Goal: Navigation & Orientation: Find specific page/section

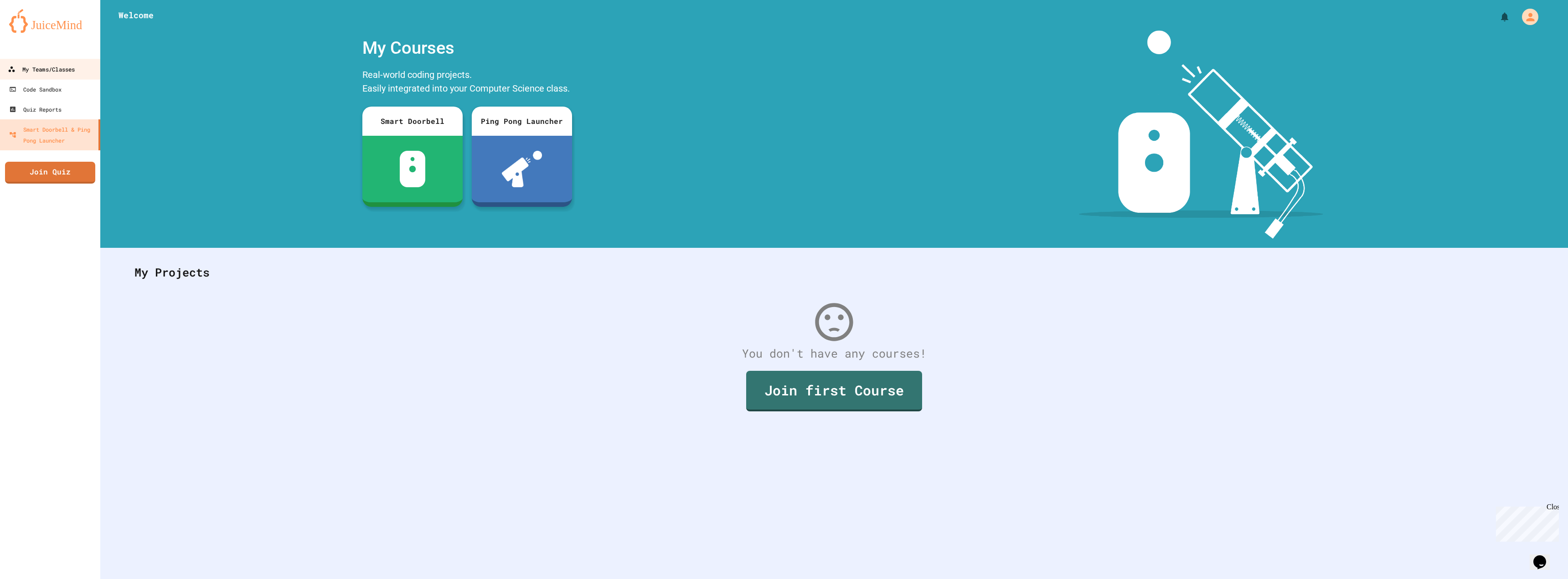
click at [42, 67] on div "My Teams/Classes" at bounding box center [41, 69] width 67 height 11
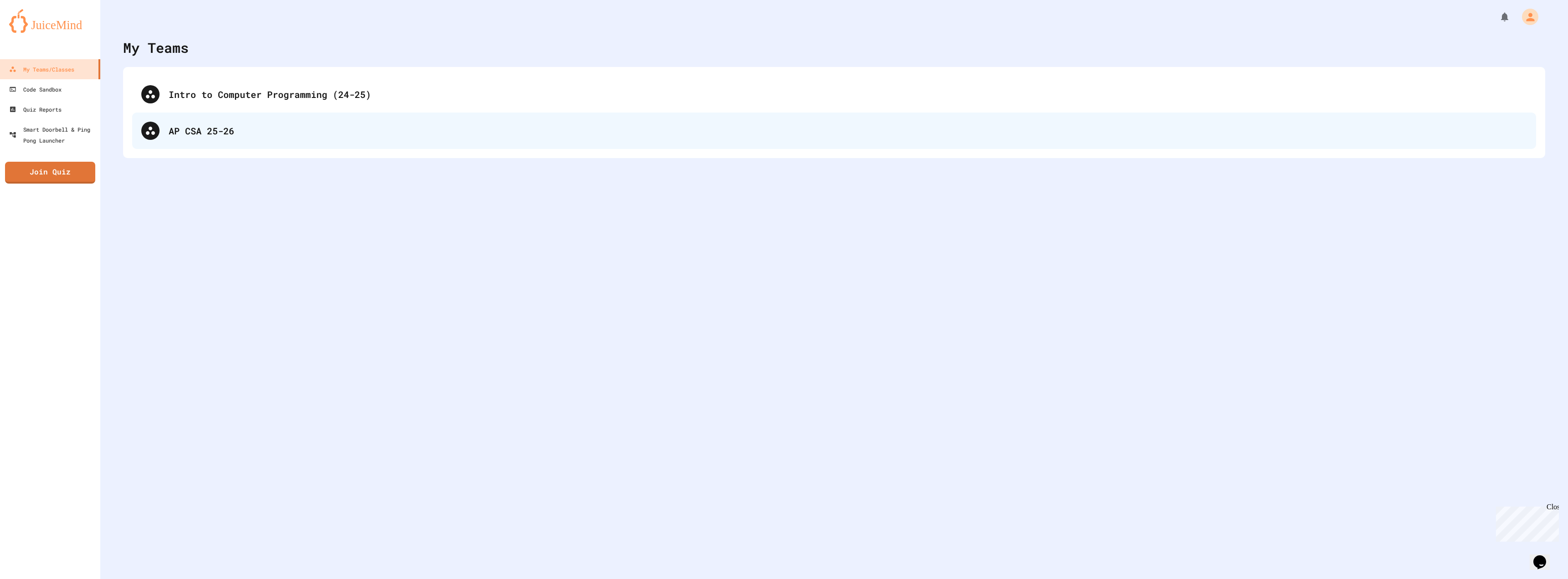
click at [229, 127] on div "AP CSA 25-26" at bounding box center [847, 131] width 1358 height 14
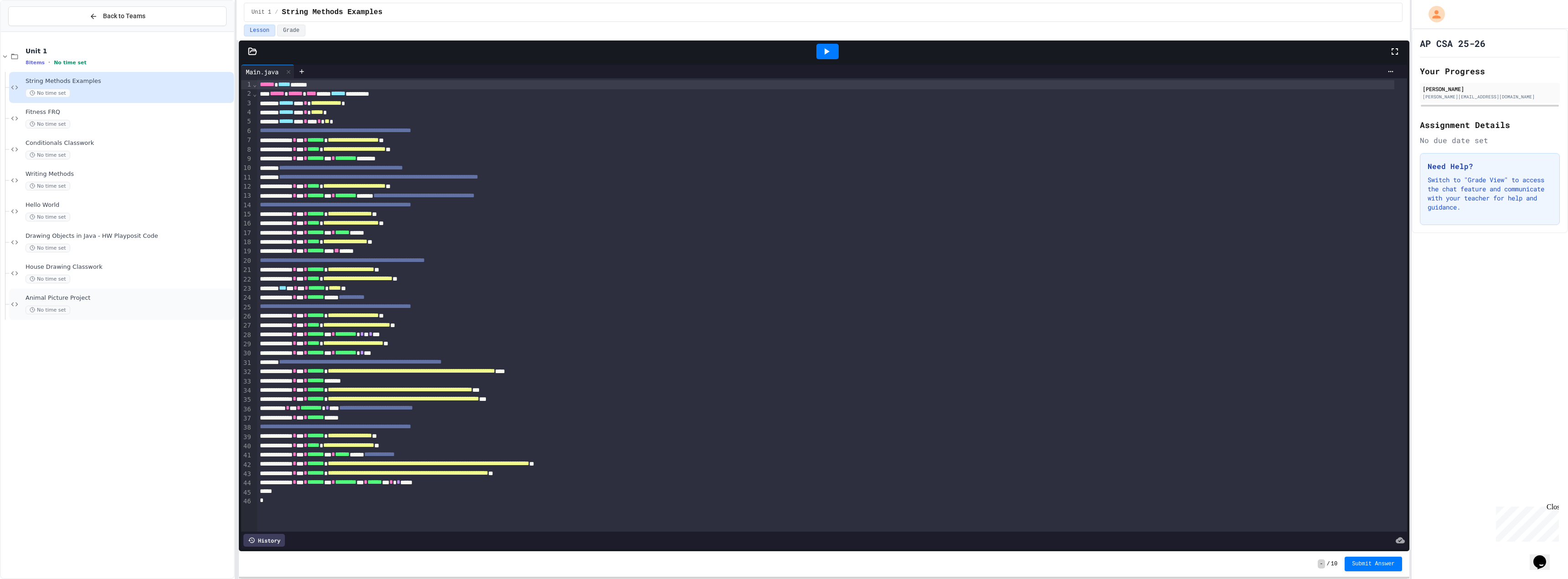
click at [129, 298] on span "Animal Picture Project" at bounding box center [128, 298] width 206 height 8
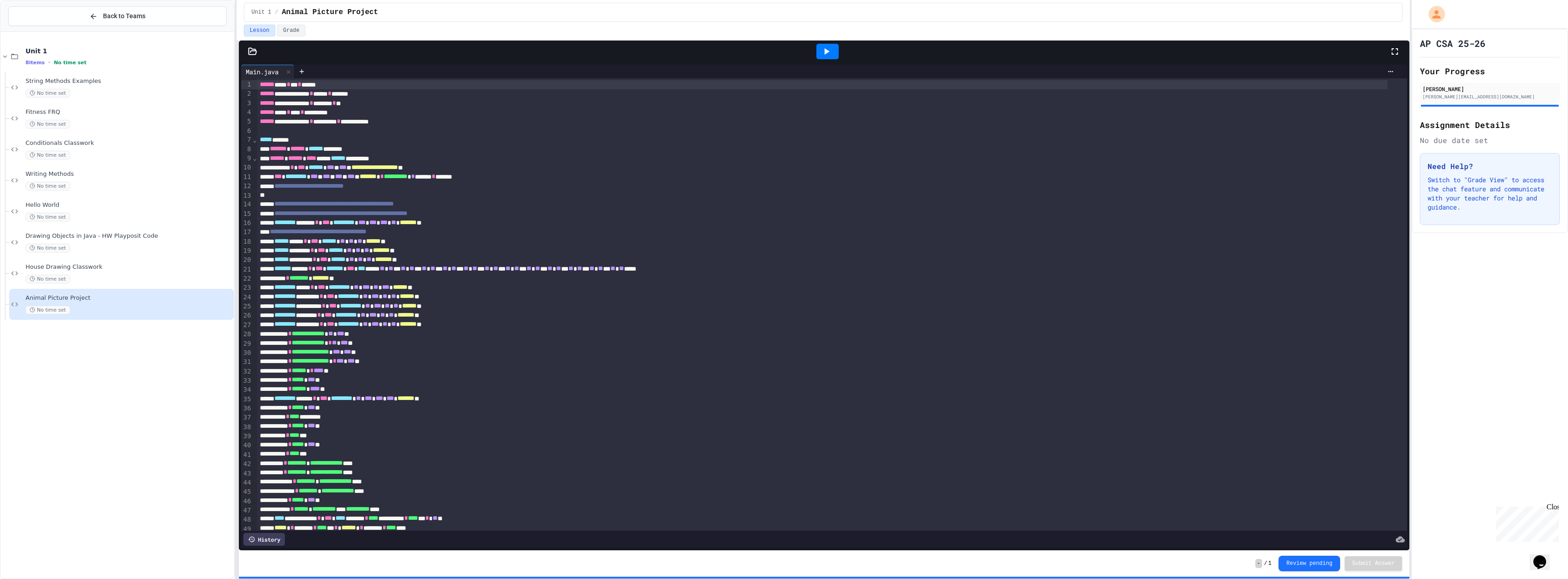
click at [827, 48] on icon at bounding box center [826, 51] width 11 height 11
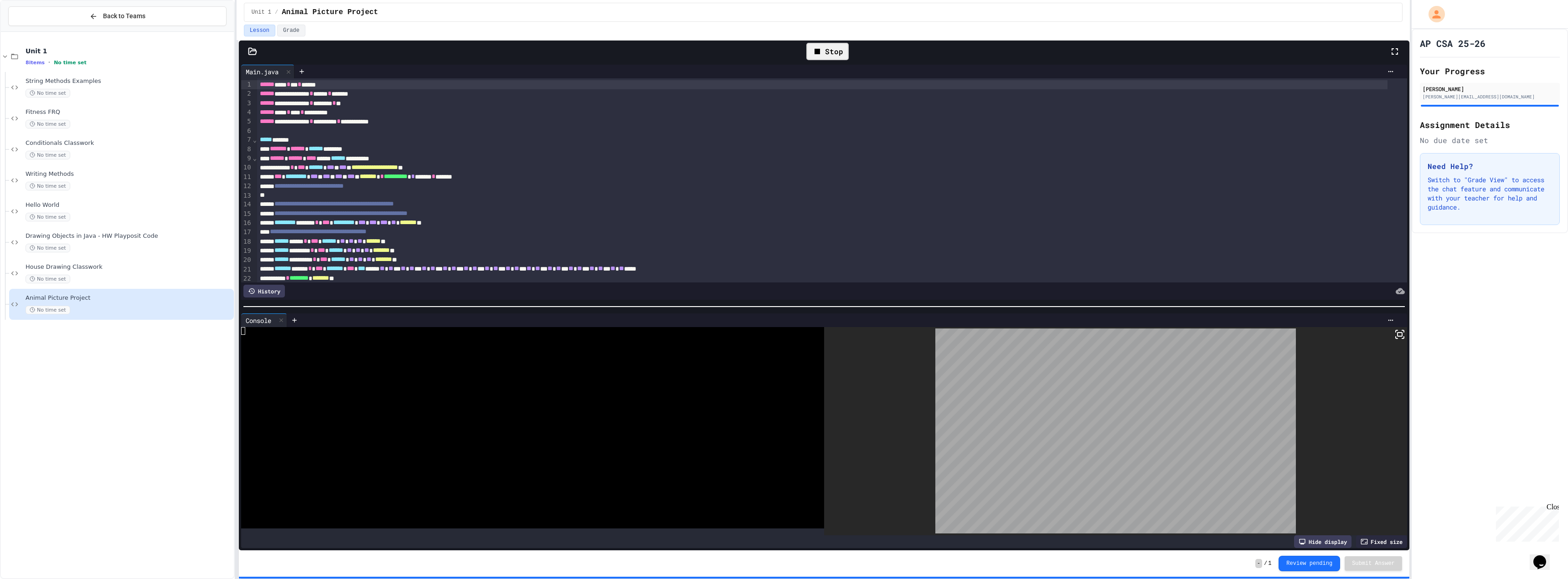
click at [820, 46] on icon at bounding box center [817, 51] width 11 height 11
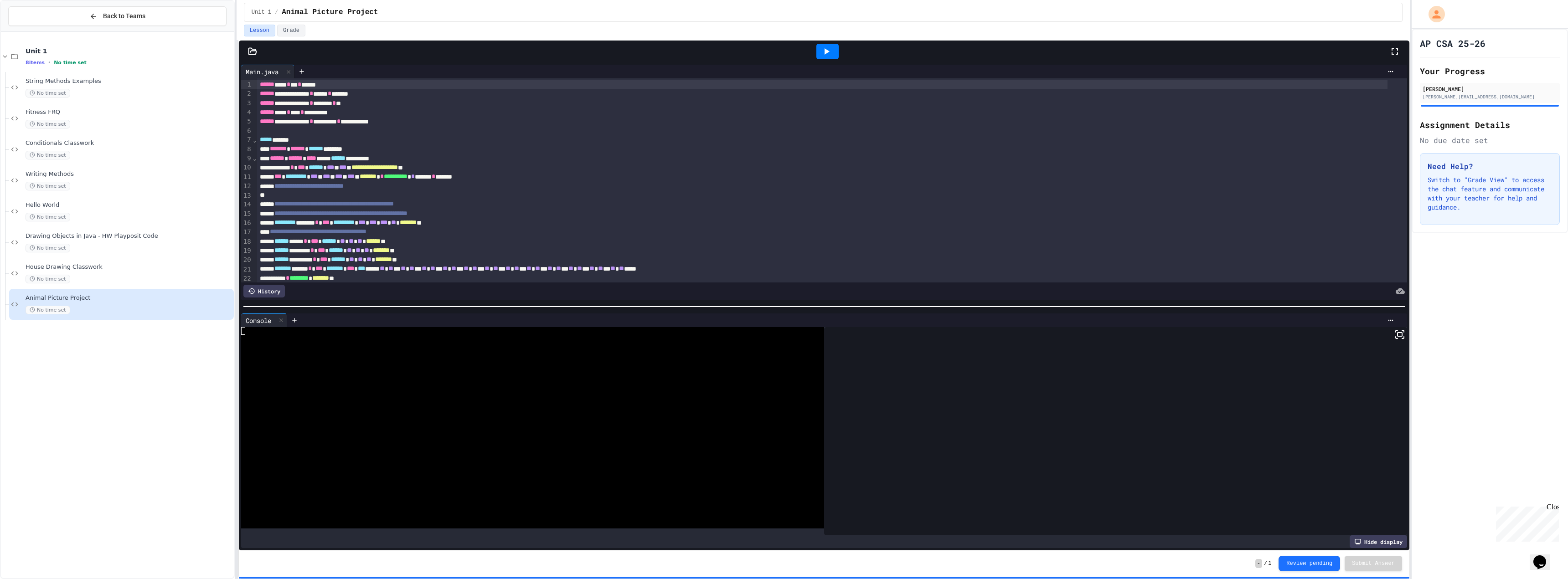
click at [822, 55] on icon at bounding box center [826, 51] width 11 height 11
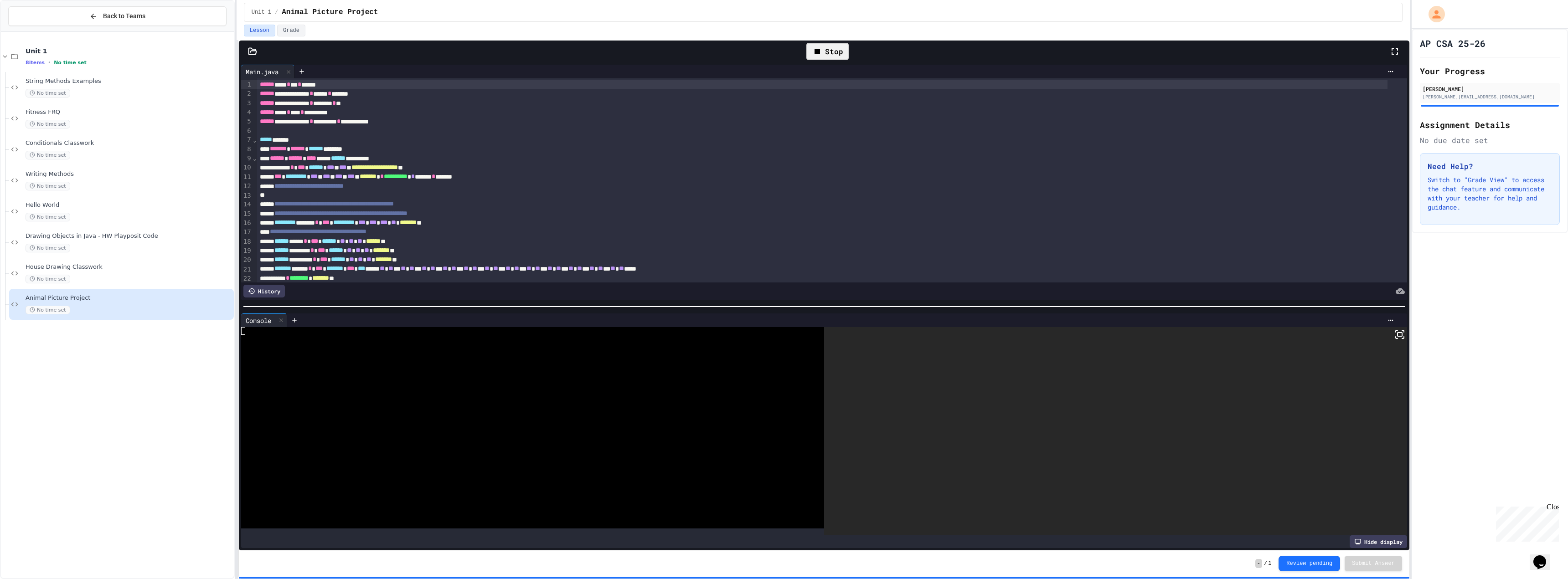
click at [822, 49] on icon at bounding box center [817, 51] width 11 height 11
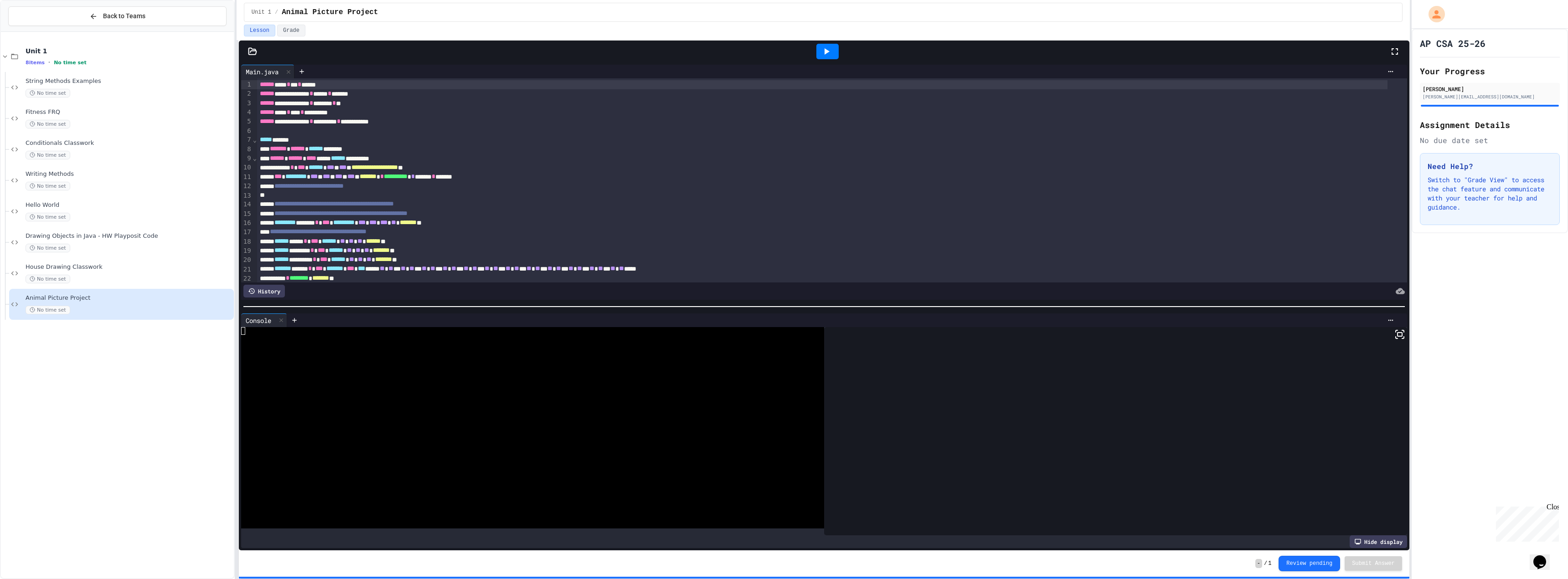
drag, startPoint x: 837, startPoint y: 332, endPoint x: 922, endPoint y: 368, distance: 92.3
click at [922, 368] on div at bounding box center [1115, 431] width 583 height 209
click at [826, 49] on icon at bounding box center [826, 51] width 11 height 11
